Goal: Task Accomplishment & Management: Manage account settings

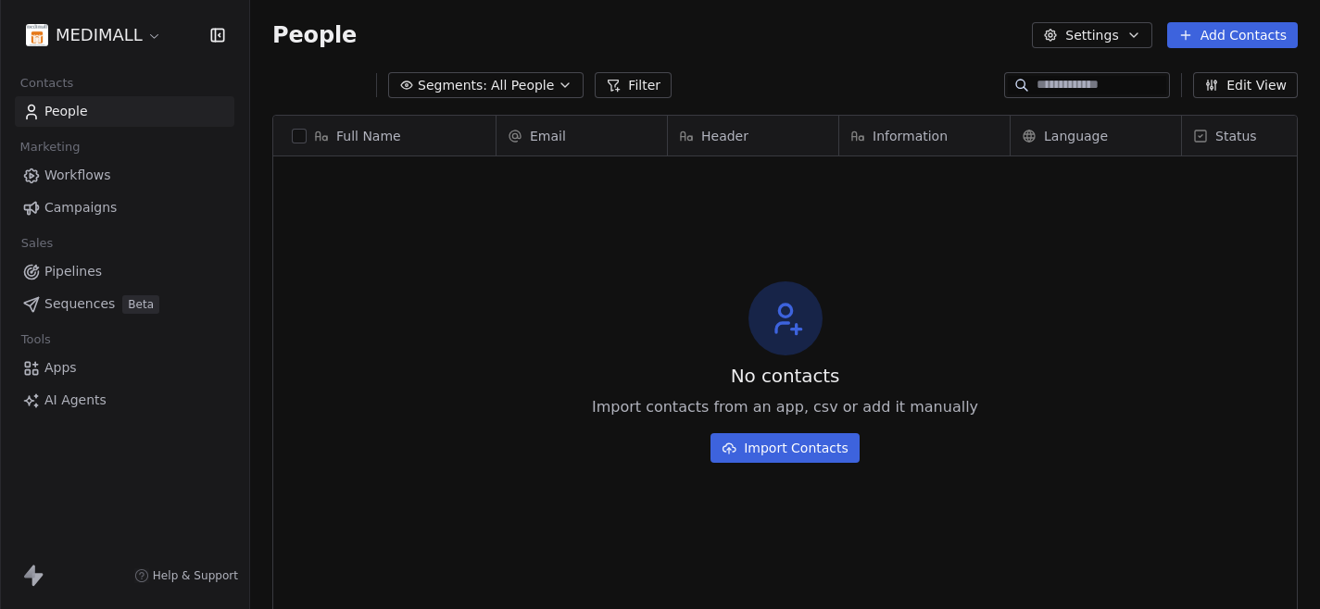
scroll to position [1, 1]
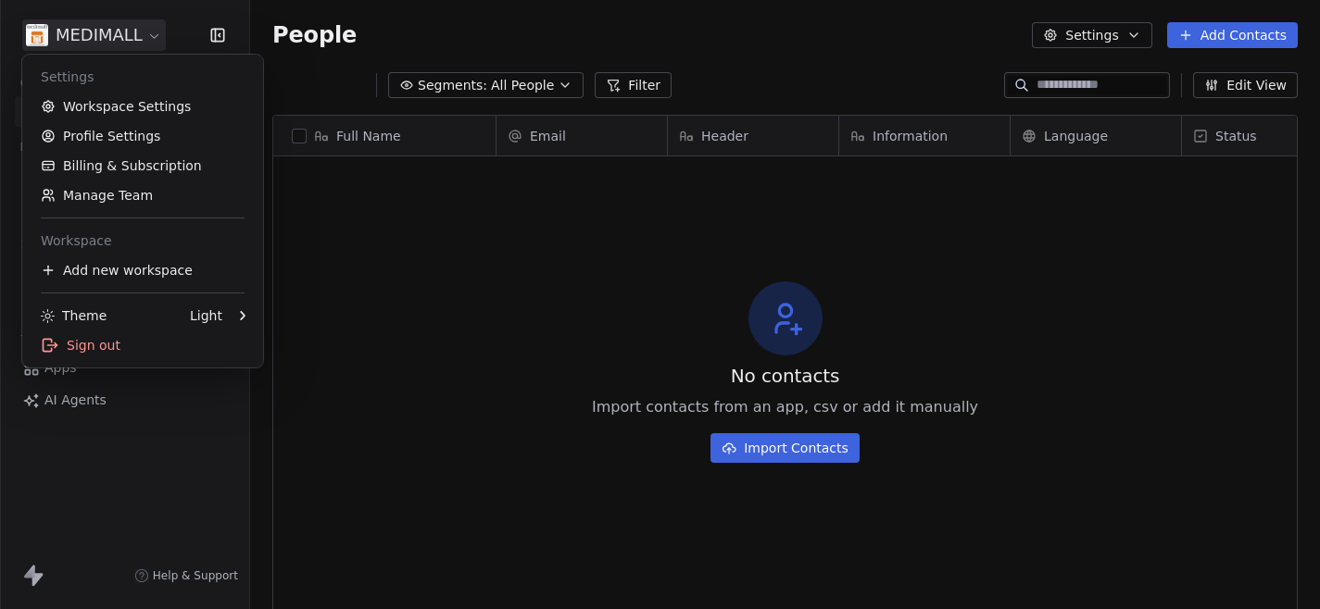
click at [121, 43] on html "MEDIMALL Contacts People Marketing Workflows Campaigns Sales Pipelines Sequence…" at bounding box center [660, 304] width 1320 height 609
click at [310, 25] on html "MEDIMALL Contacts People Marketing Workflows Campaigns Sales Pipelines Sequence…" at bounding box center [660, 304] width 1320 height 609
click at [69, 44] on html "MEDIMALL Contacts People Marketing Workflows Campaigns Sales Pipelines Sequence…" at bounding box center [660, 304] width 1320 height 609
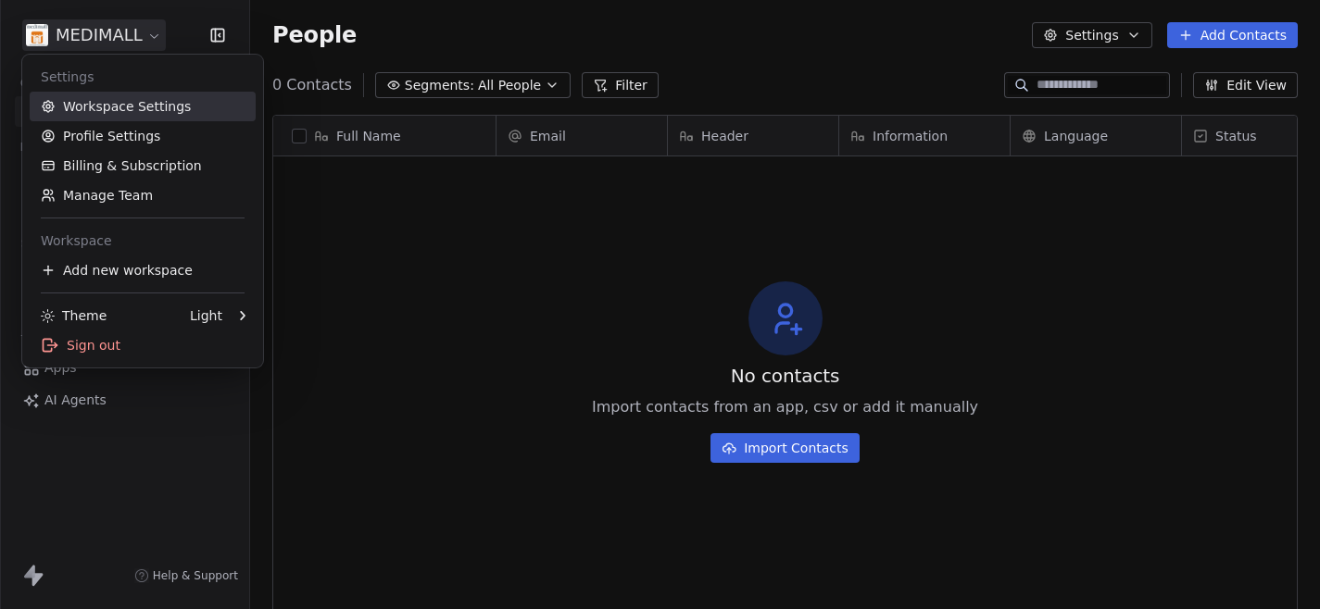
click at [109, 105] on link "Workspace Settings" at bounding box center [143, 107] width 226 height 30
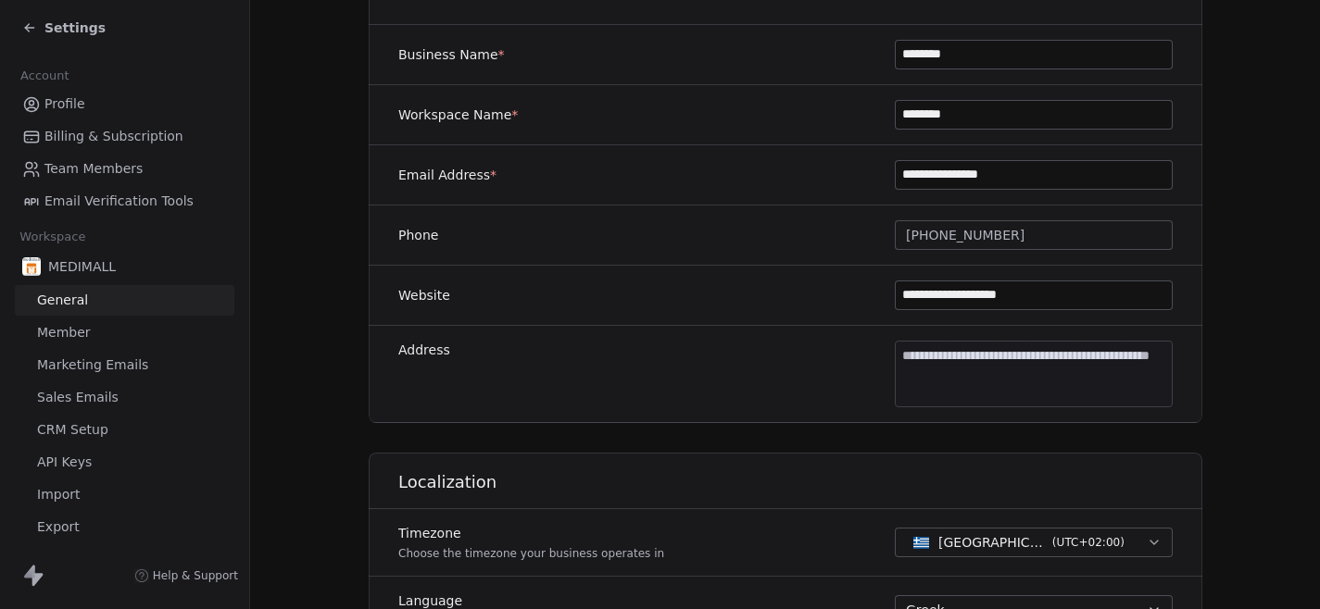
scroll to position [333, 0]
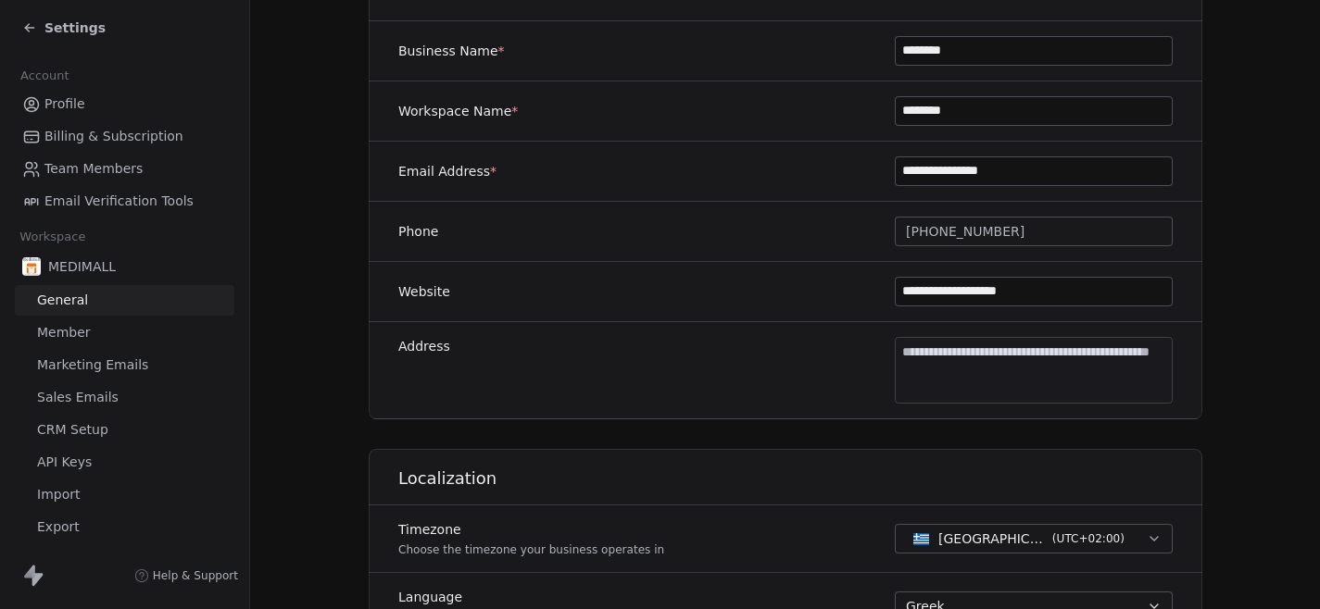
click at [144, 374] on link "Marketing Emails" at bounding box center [125, 365] width 220 height 31
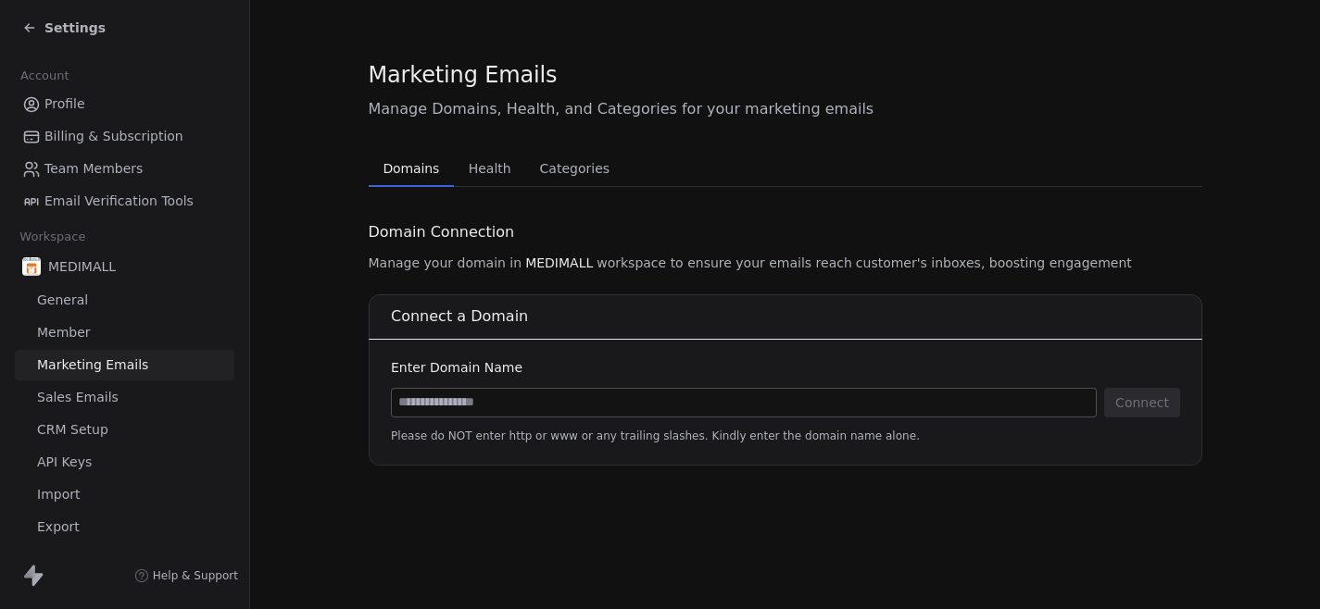
click at [107, 394] on span "Sales Emails" at bounding box center [78, 397] width 82 height 19
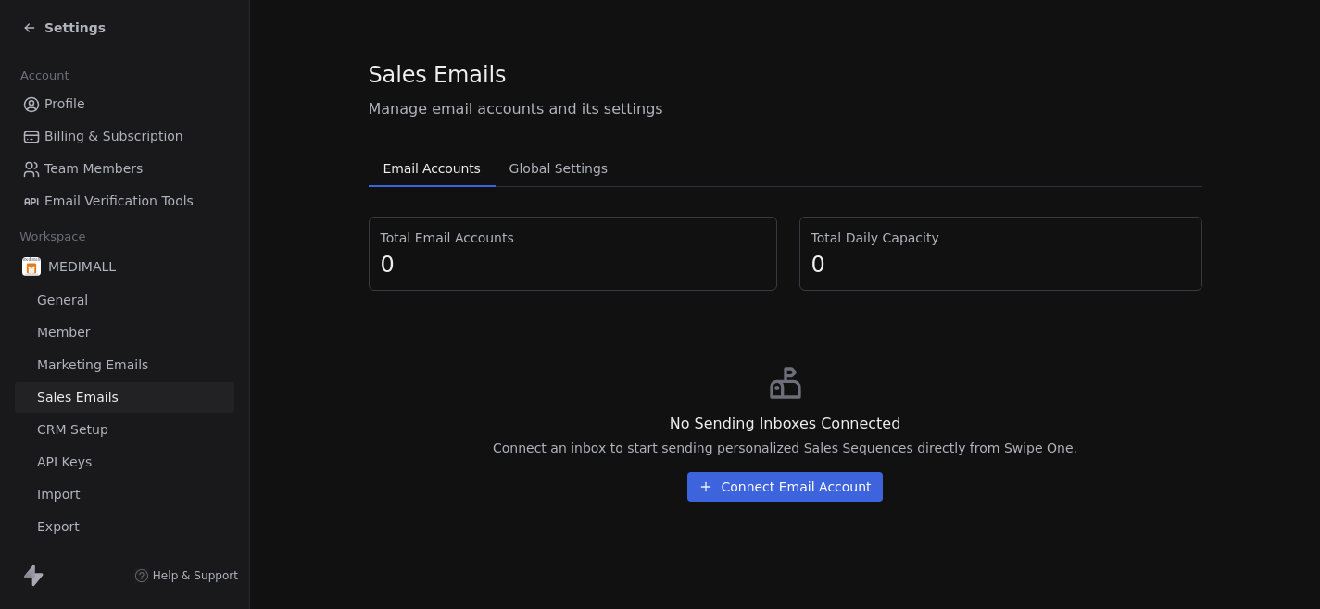
click at [94, 335] on link "Member" at bounding box center [125, 333] width 220 height 31
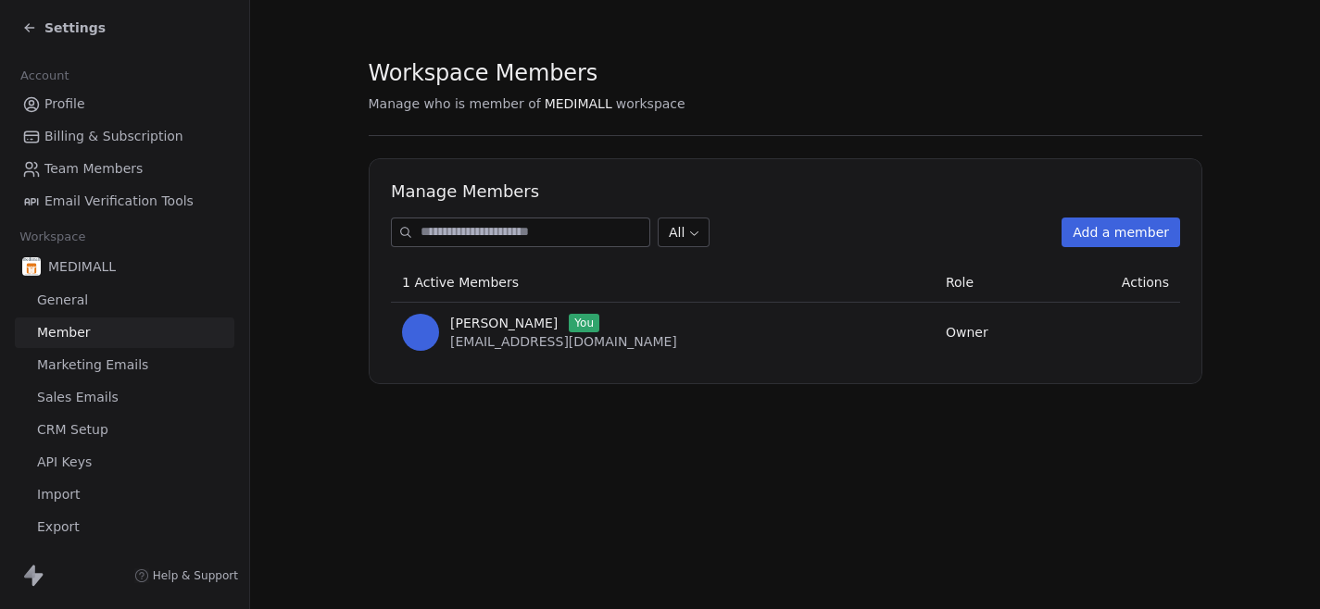
click at [70, 31] on span "Settings" at bounding box center [74, 28] width 61 height 19
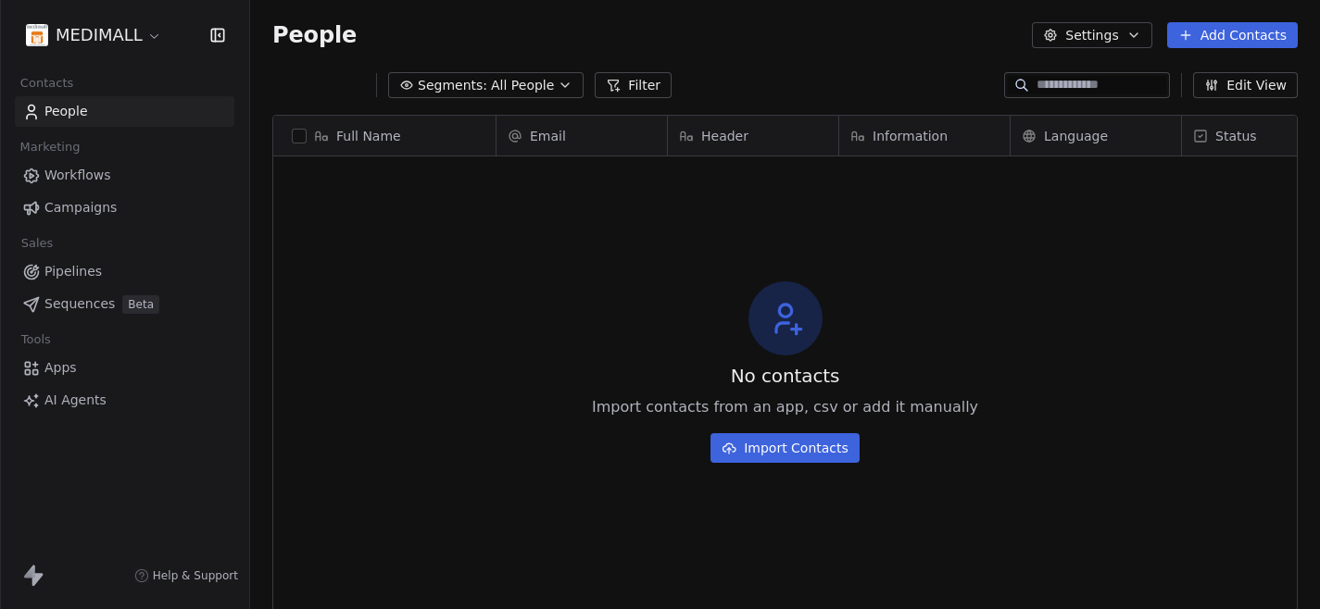
scroll to position [536, 1070]
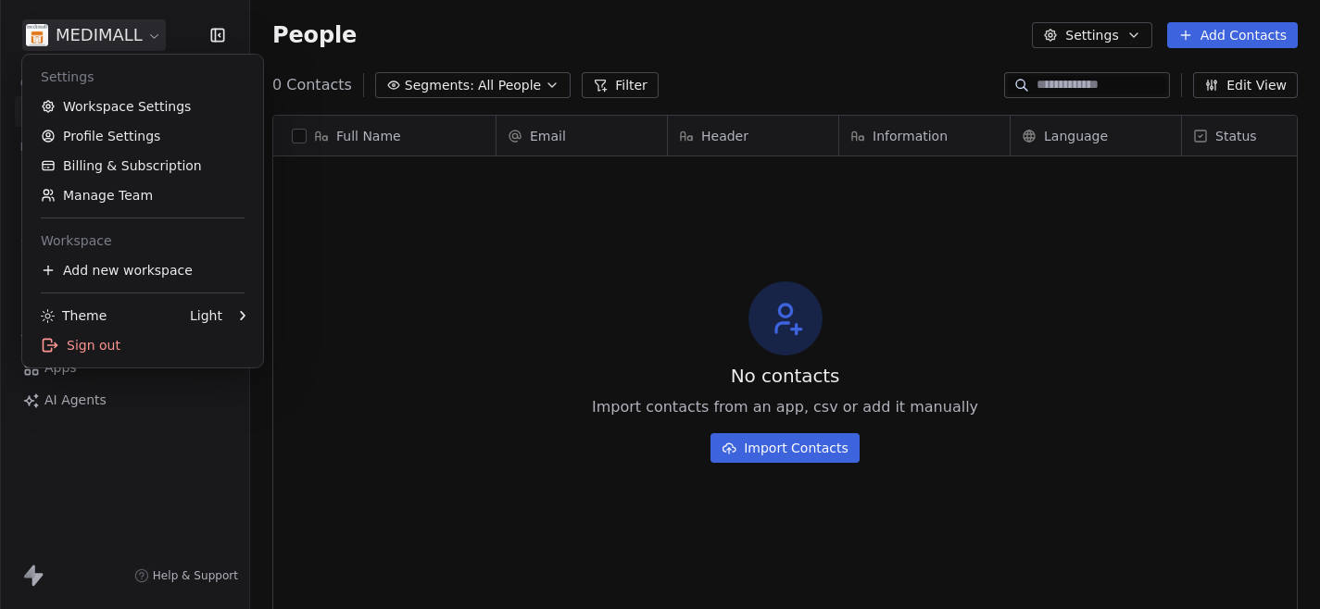
click at [92, 35] on html "MEDIMALL Contacts People Marketing Workflows Campaigns Sales Pipelines Sequence…" at bounding box center [660, 304] width 1320 height 609
click at [113, 140] on link "Profile Settings" at bounding box center [143, 136] width 226 height 30
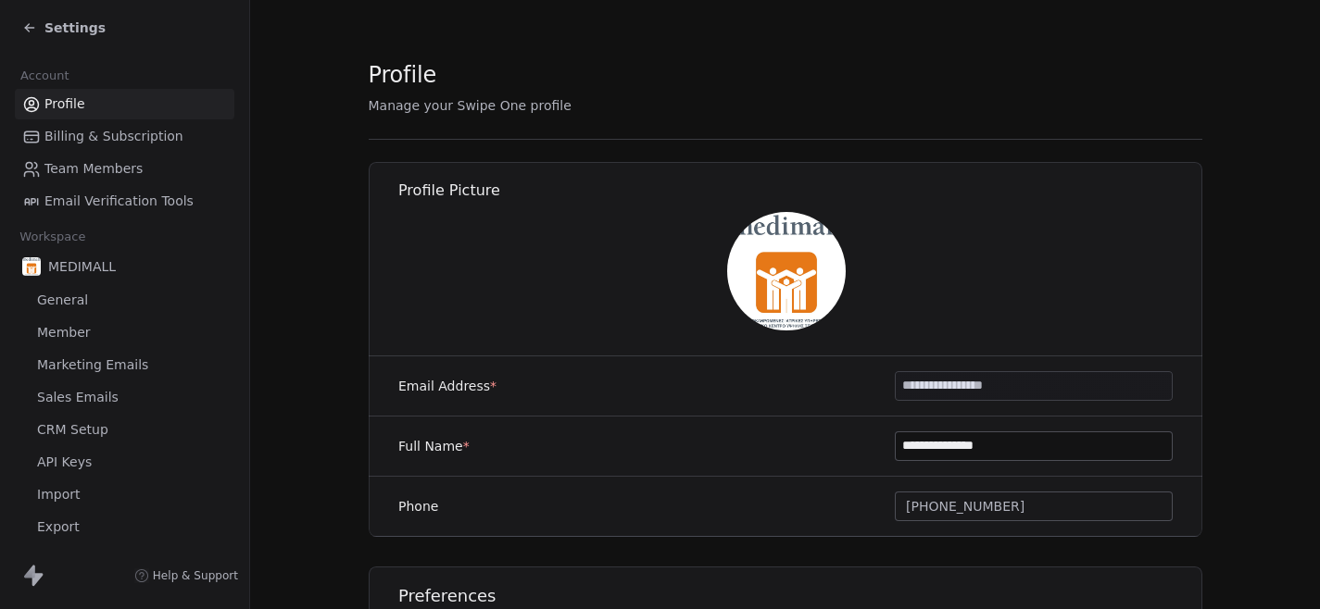
click at [315, 288] on section "**********" at bounding box center [785, 390] width 1070 height 780
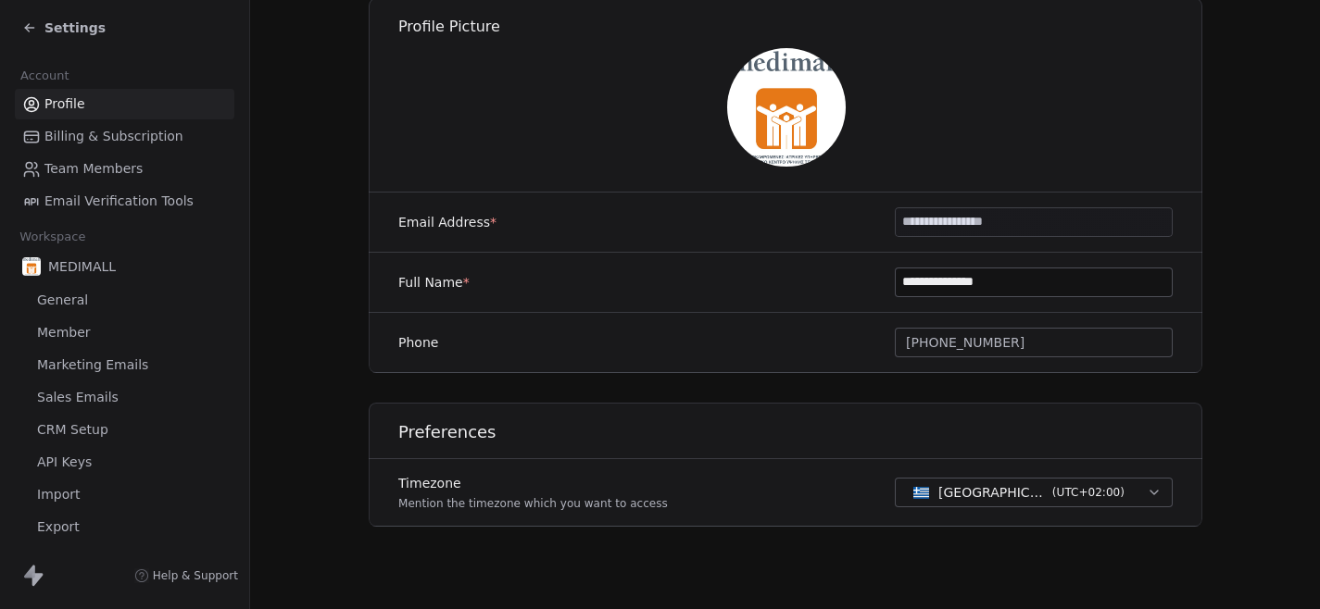
scroll to position [170, 0]
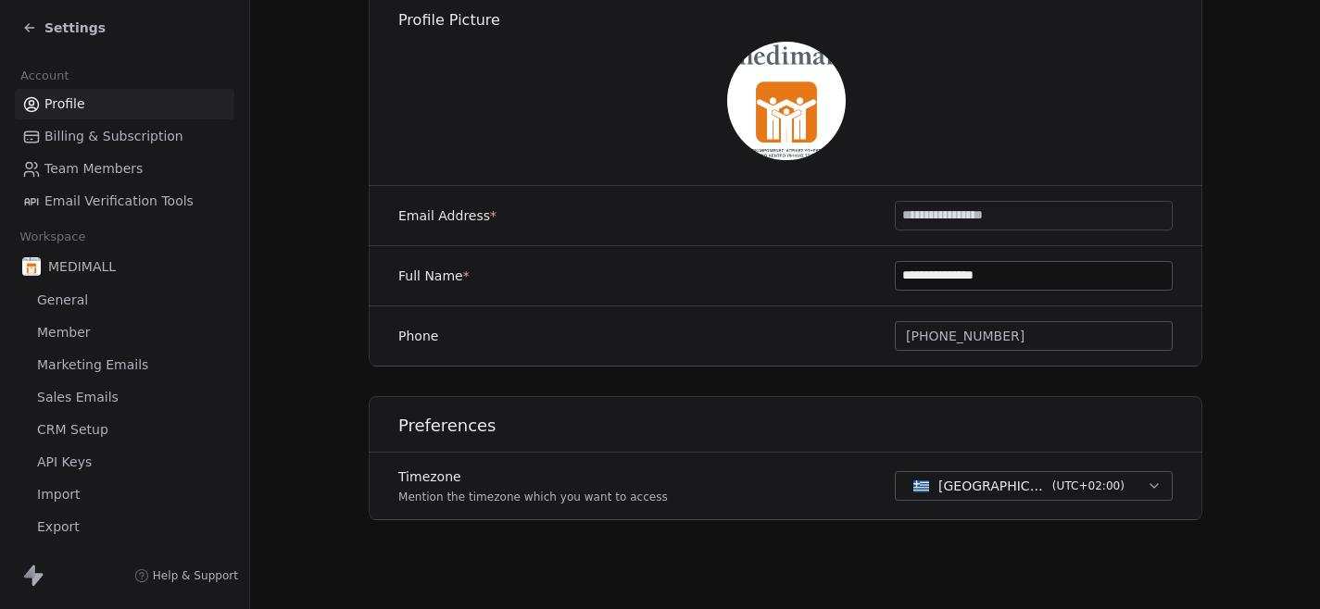
click at [115, 370] on span "Marketing Emails" at bounding box center [92, 365] width 111 height 19
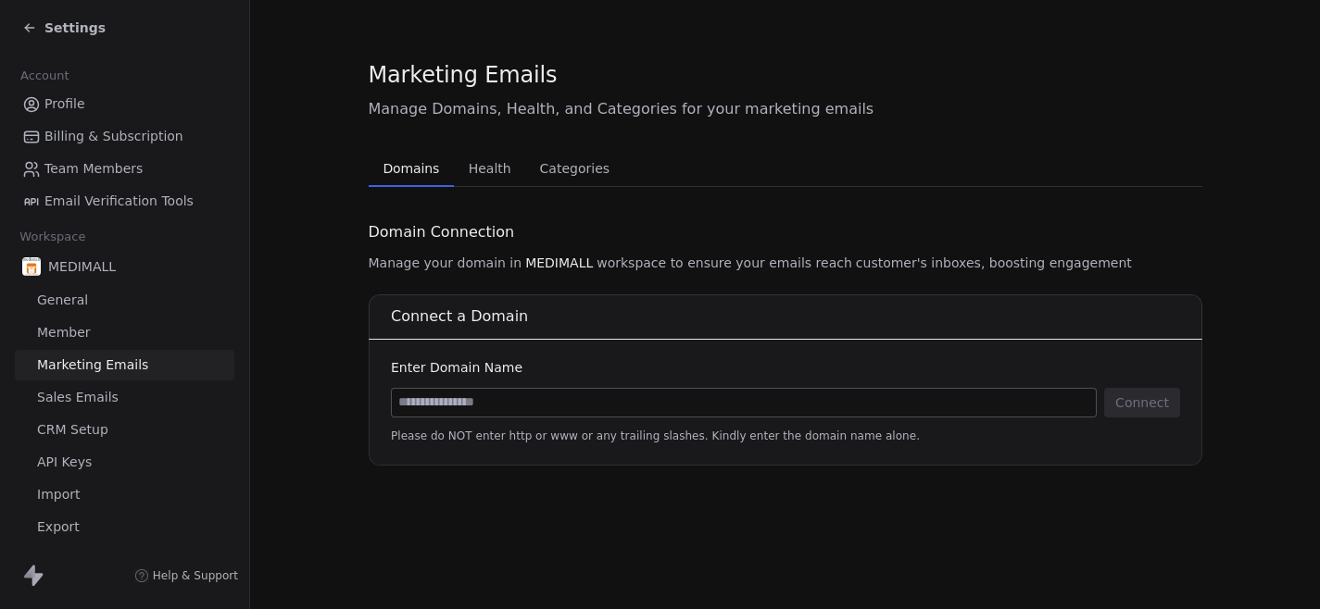
click at [312, 320] on section "Marketing Emails Manage Domains, Health, and Categories for your marketing emai…" at bounding box center [785, 262] width 1070 height 525
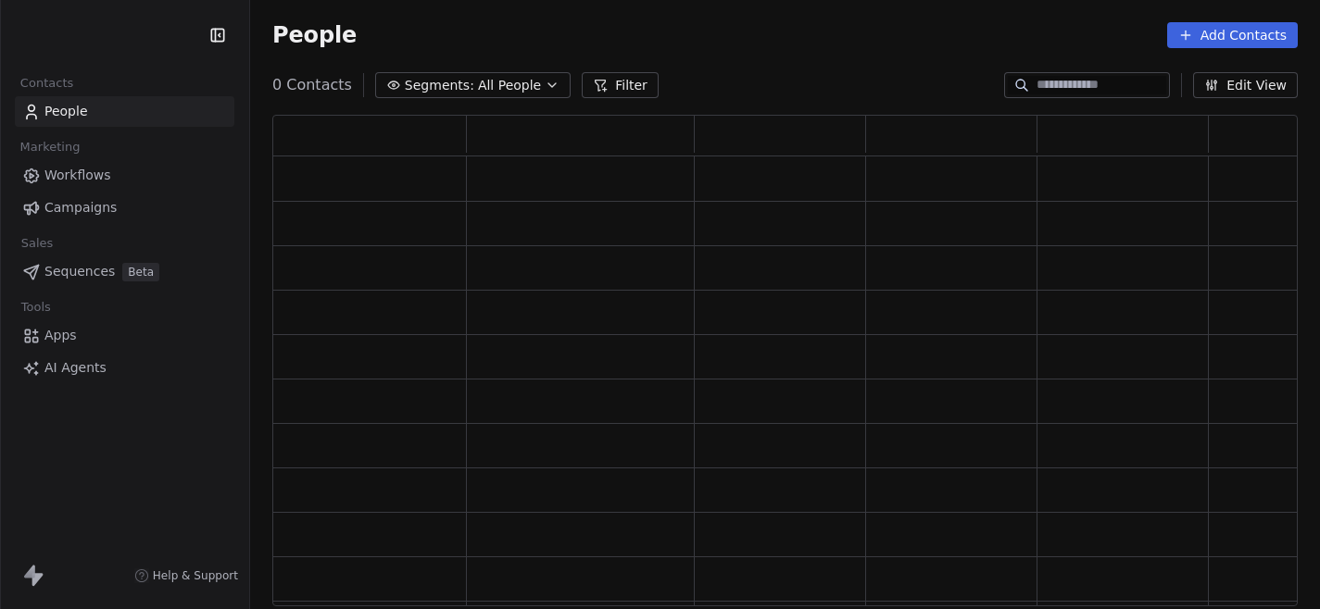
scroll to position [492, 1025]
